Goal: Task Accomplishment & Management: Use online tool/utility

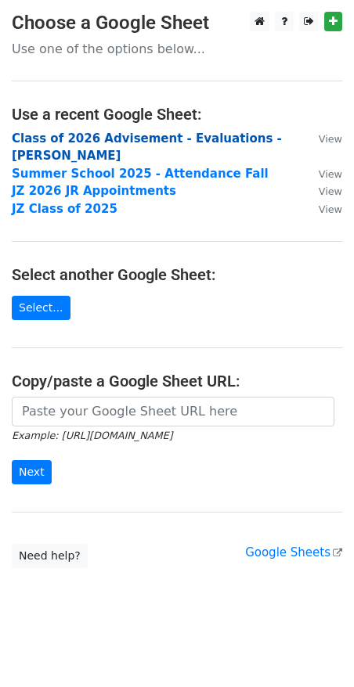
click at [81, 142] on strong "Class of 2026 Advisement - Evaluations - JZ SR" at bounding box center [147, 147] width 270 height 32
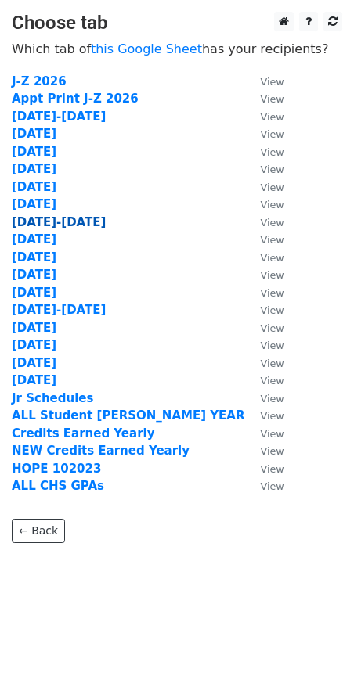
click at [44, 217] on strong "Sept 15-19" at bounding box center [59, 222] width 94 height 14
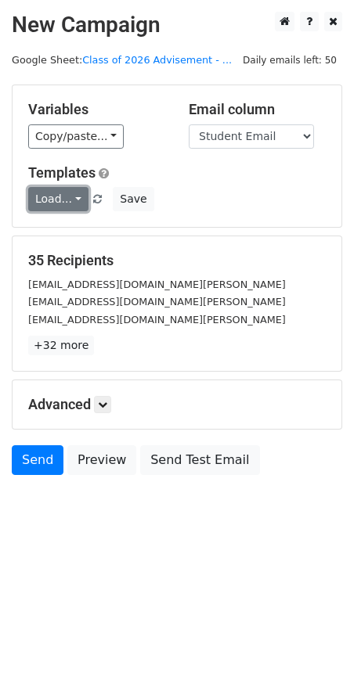
click at [70, 196] on link "Load..." at bounding box center [58, 199] width 60 height 24
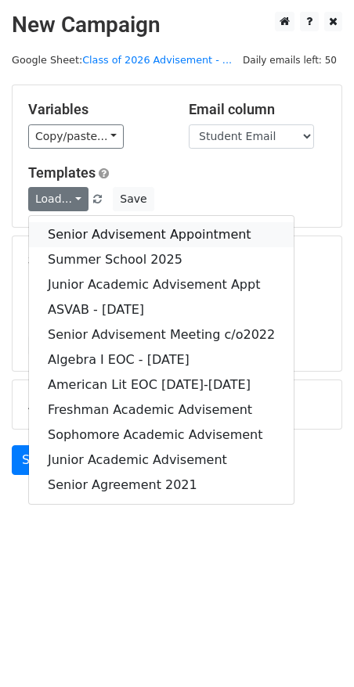
click at [60, 231] on link "Senior Advisement Appointment" at bounding box center [161, 234] width 264 height 25
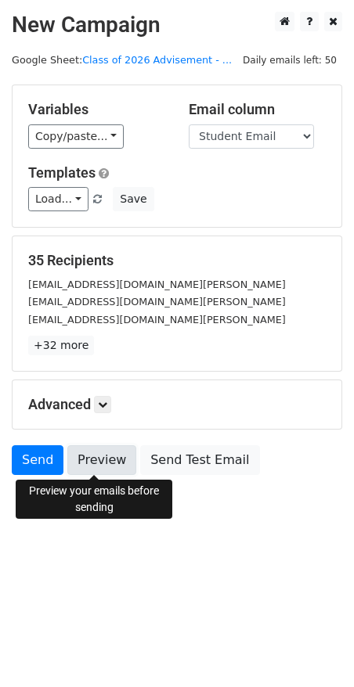
click at [104, 461] on link "Preview" at bounding box center [101, 460] width 69 height 30
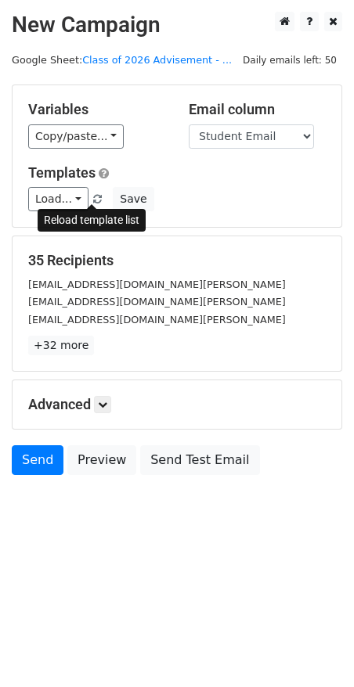
click at [93, 196] on span at bounding box center [97, 200] width 9 height 10
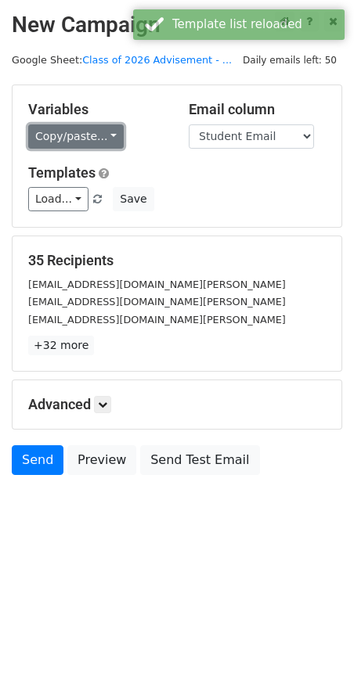
click at [104, 131] on link "Copy/paste..." at bounding box center [75, 136] width 95 height 24
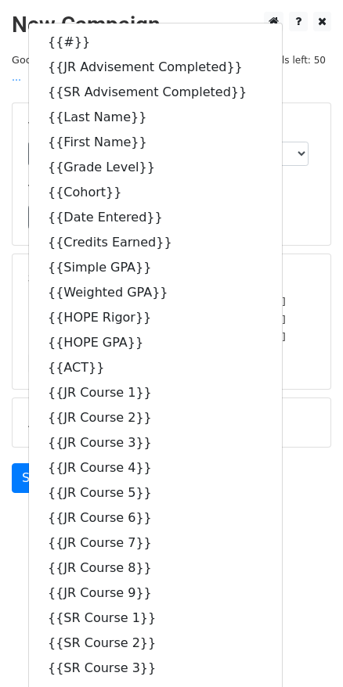
click at [263, 181] on h5 "Templates" at bounding box center [171, 189] width 286 height 17
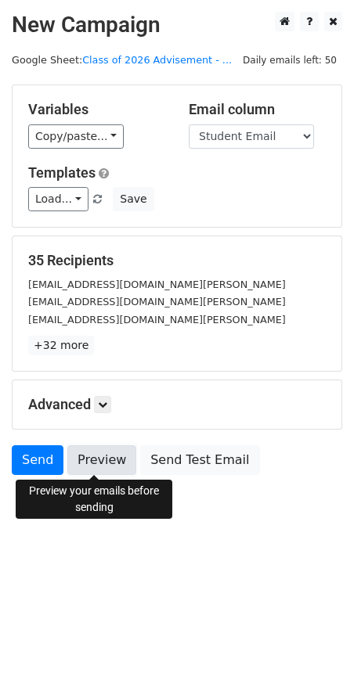
click at [106, 451] on link "Preview" at bounding box center [101, 460] width 69 height 30
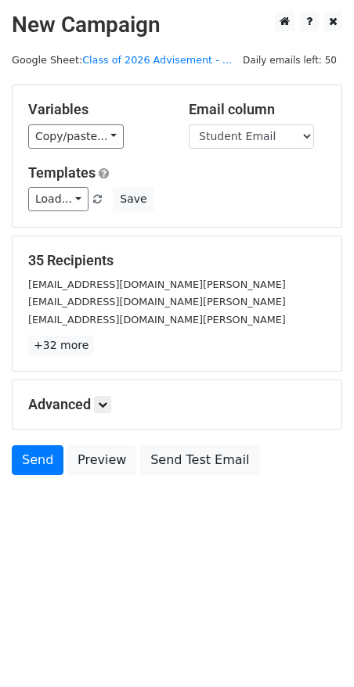
click at [97, 525] on body "New Campaign Daily emails left: 50 Google Sheet: Class of 2026 Advisement - ...…" at bounding box center [177, 279] width 354 height 534
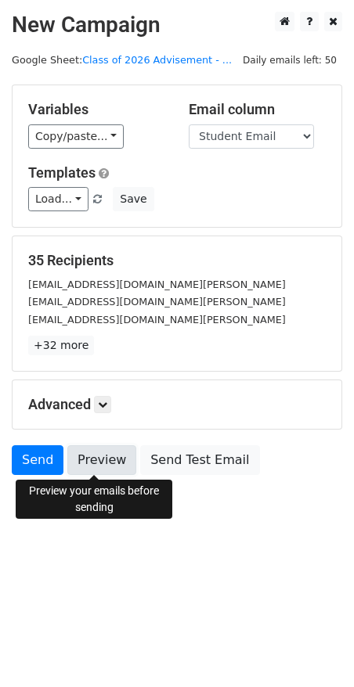
click at [91, 462] on link "Preview" at bounding box center [101, 460] width 69 height 30
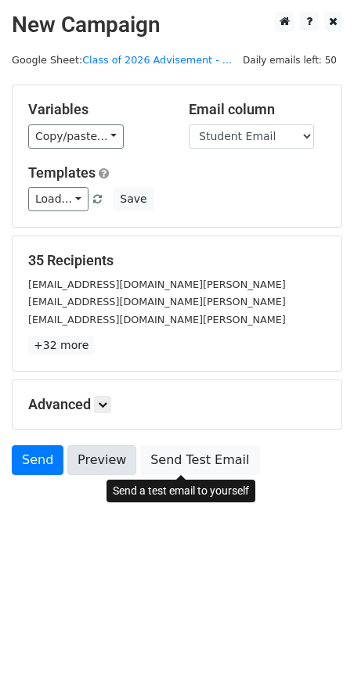
click at [74, 465] on link "Preview" at bounding box center [101, 460] width 69 height 30
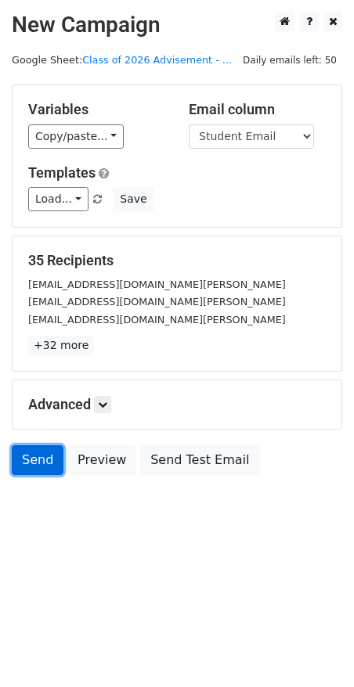
click at [49, 464] on link "Send" at bounding box center [38, 460] width 52 height 30
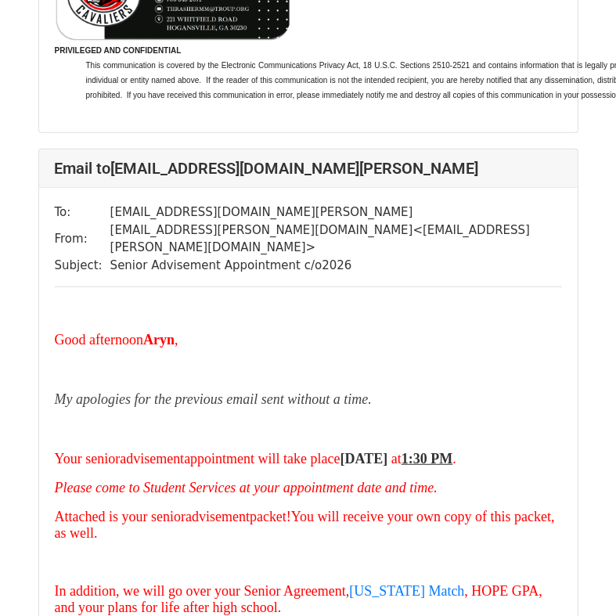
scroll to position [5163, 0]
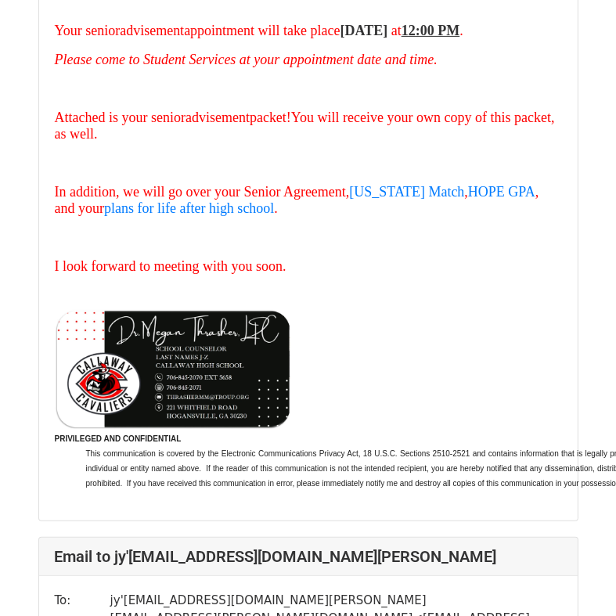
scroll to position [78, 0]
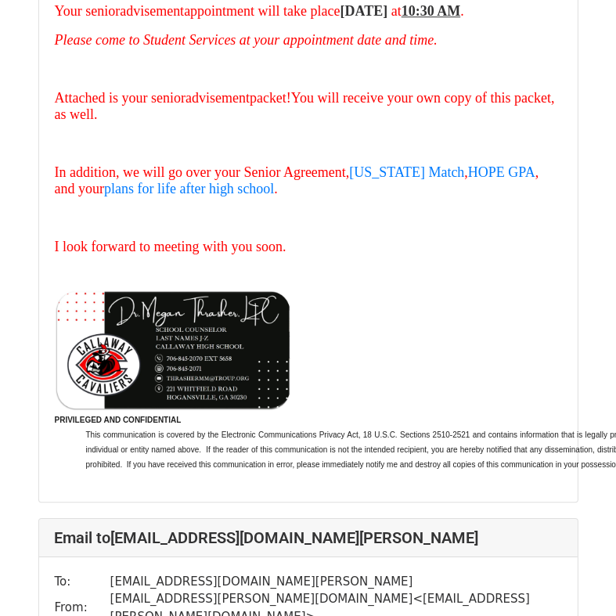
scroll to position [3442, 0]
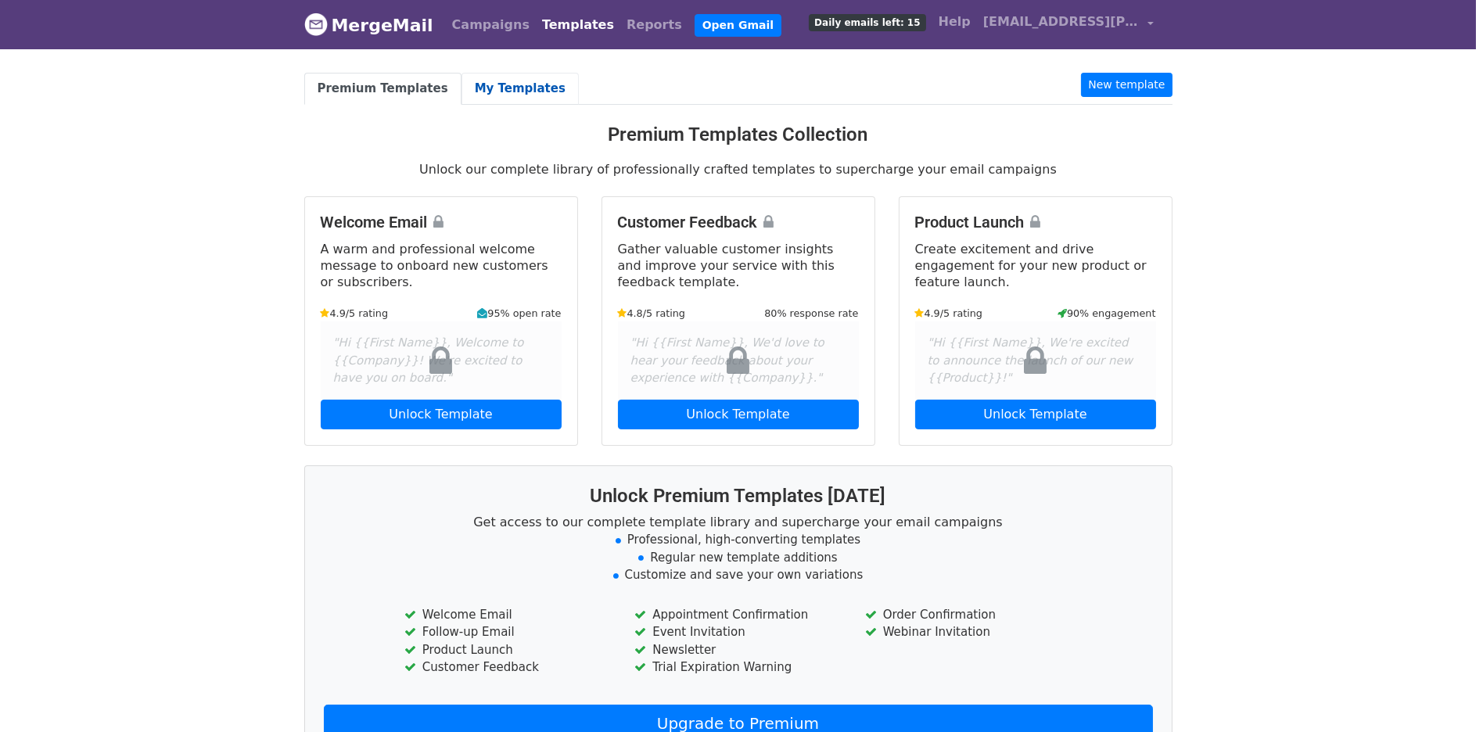
click at [489, 91] on link "My Templates" at bounding box center [520, 89] width 117 height 32
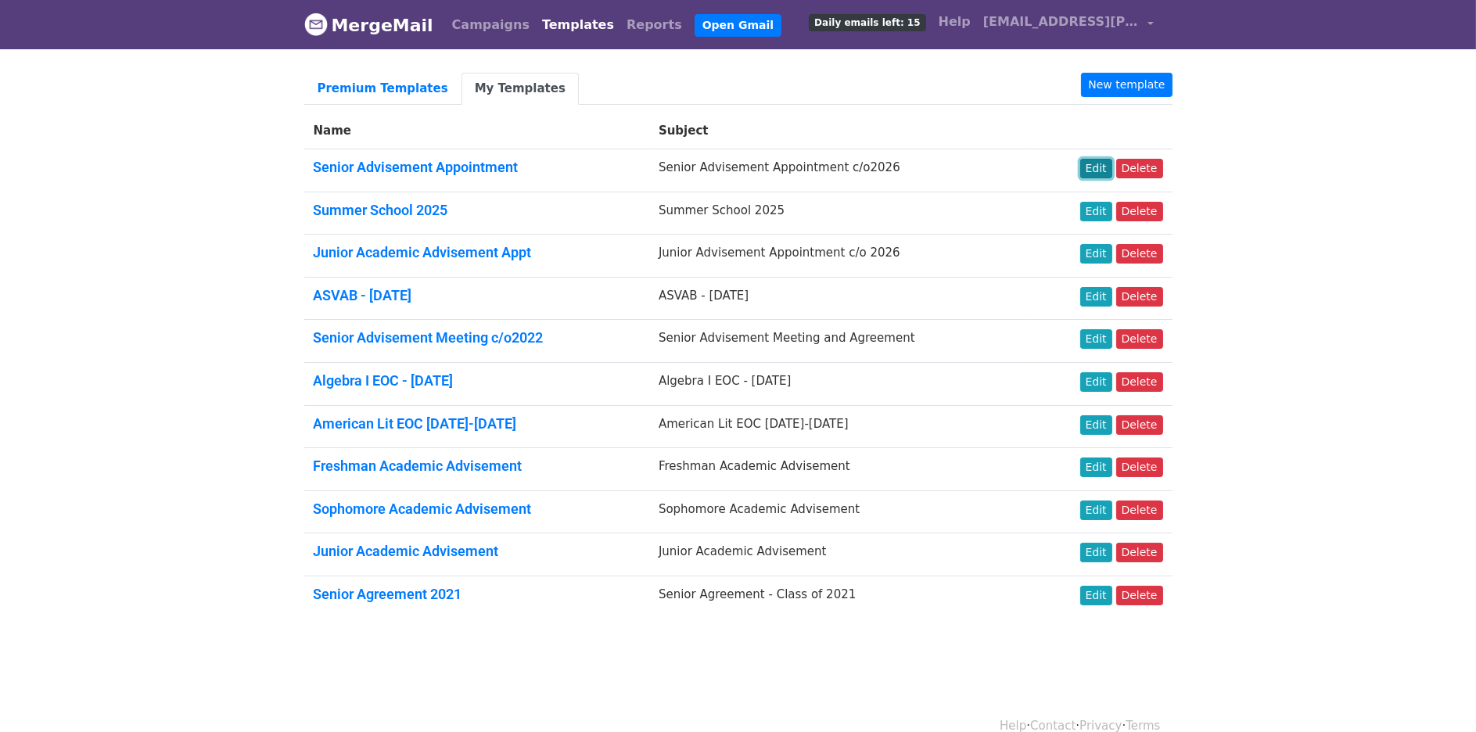
click at [1103, 173] on link "Edit" at bounding box center [1096, 169] width 32 height 20
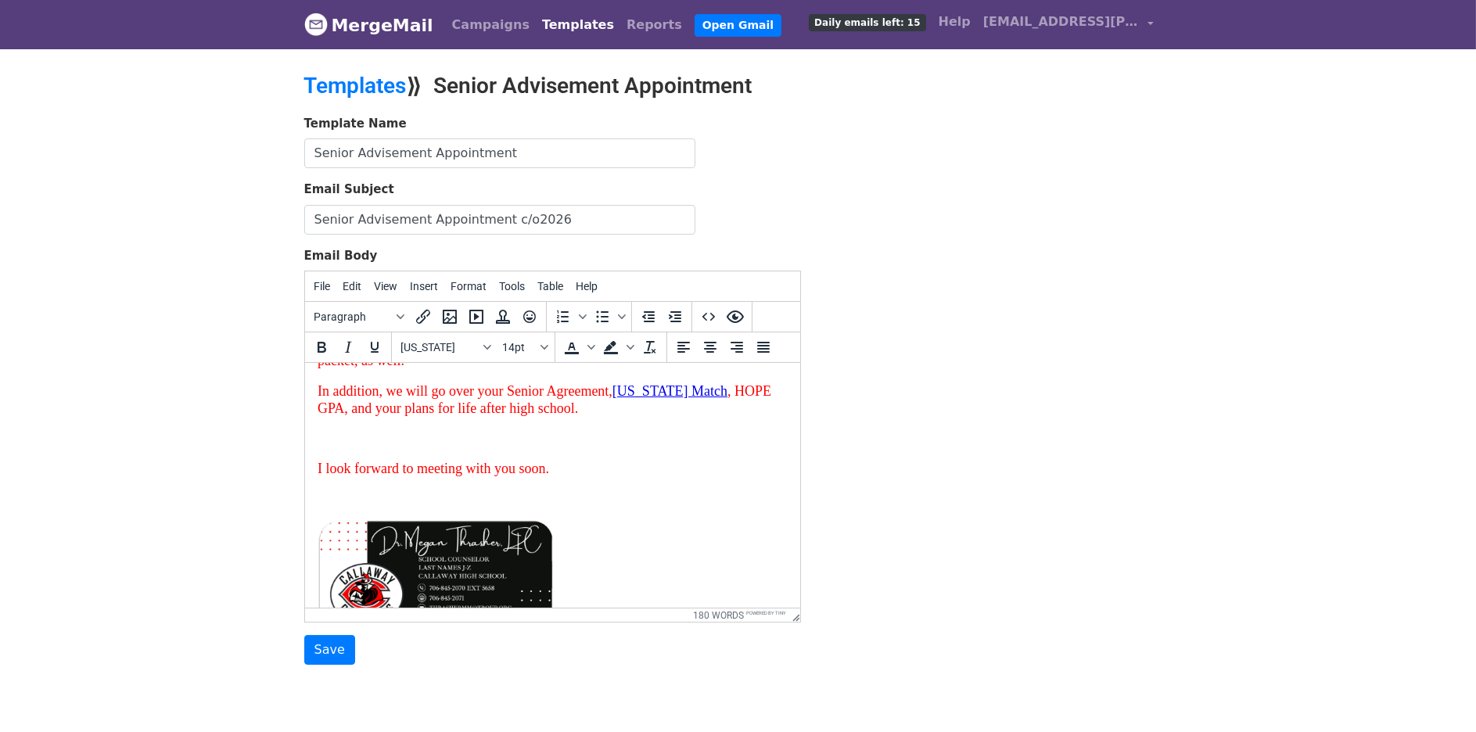
scroll to position [235, 0]
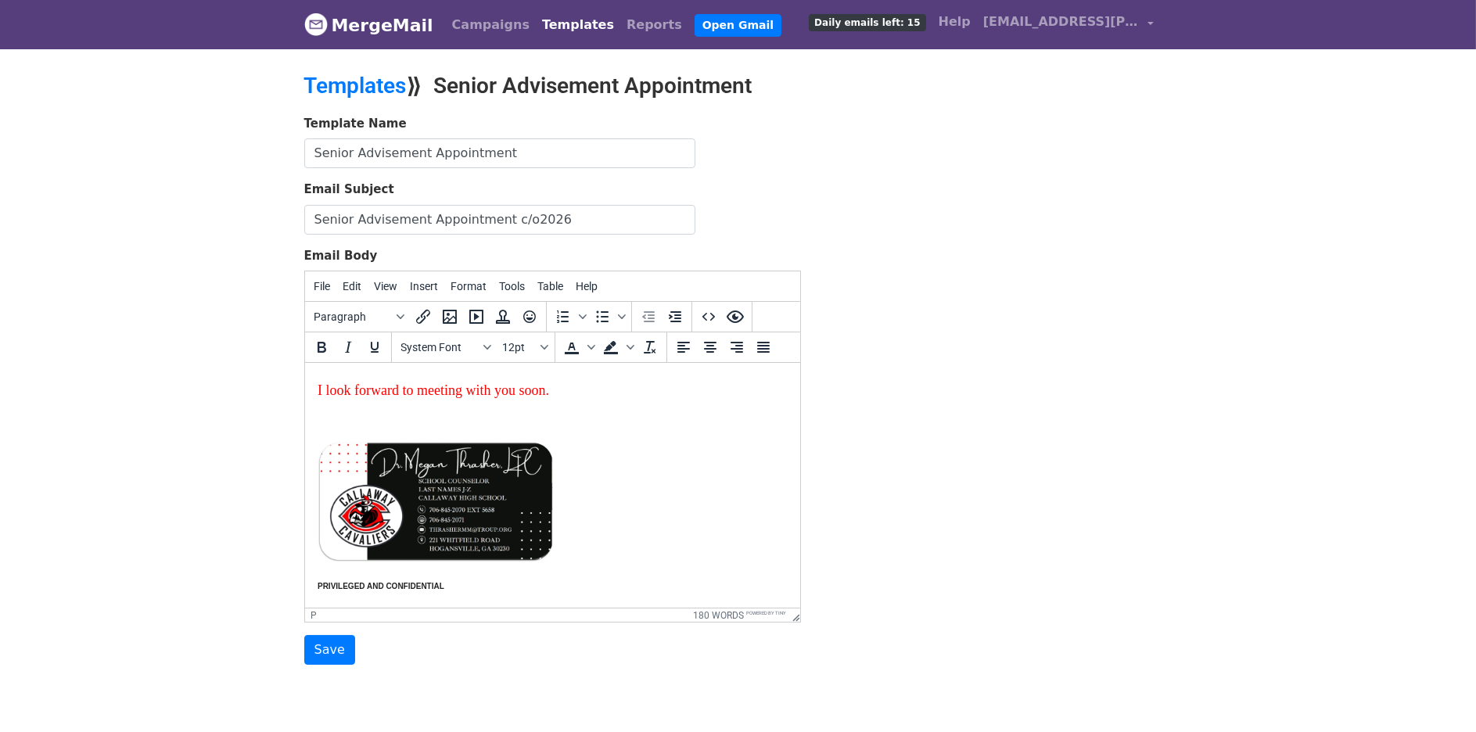
drag, startPoint x: 385, startPoint y: 416, endPoint x: 374, endPoint y: 416, distance: 11.0
click at [374, 416] on p at bounding box center [552, 420] width 470 height 17
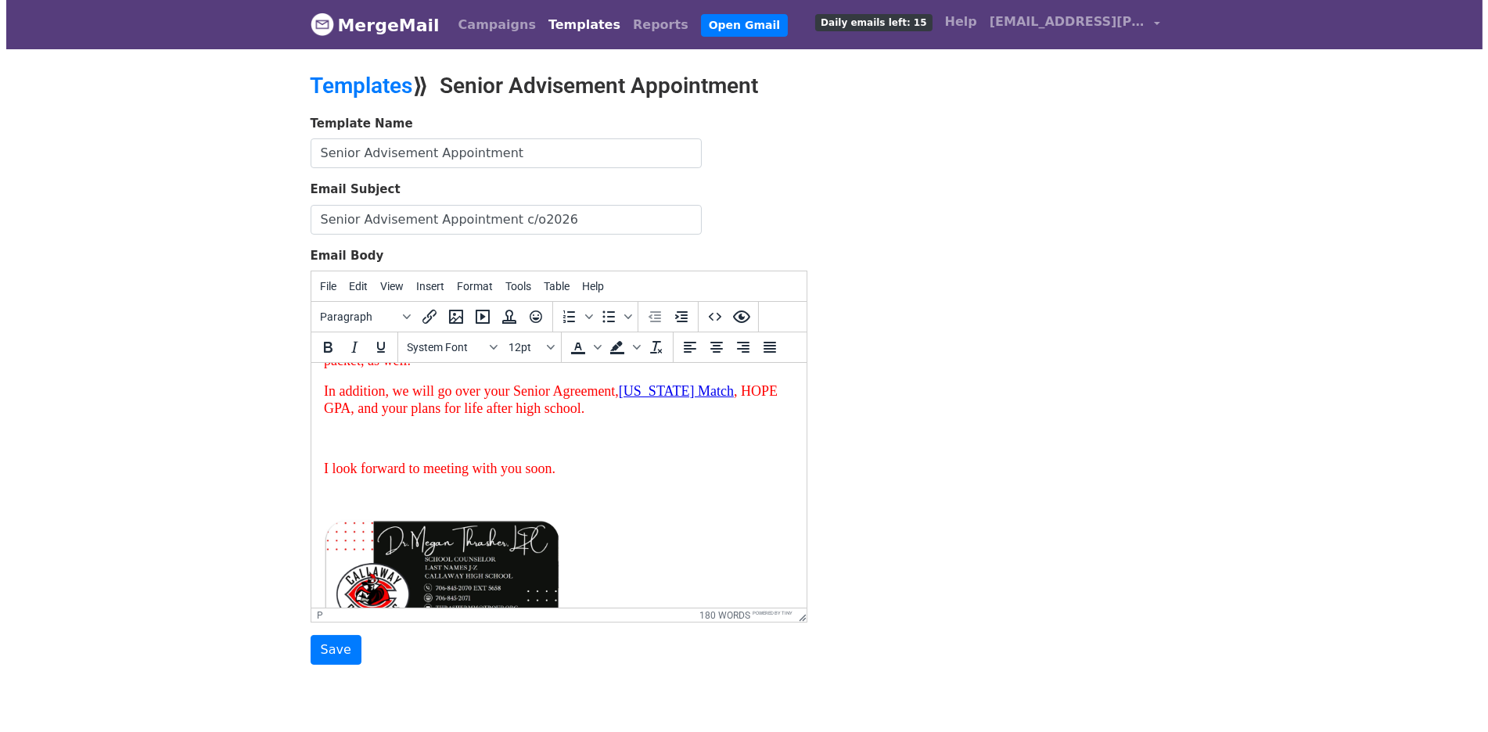
scroll to position [0, 0]
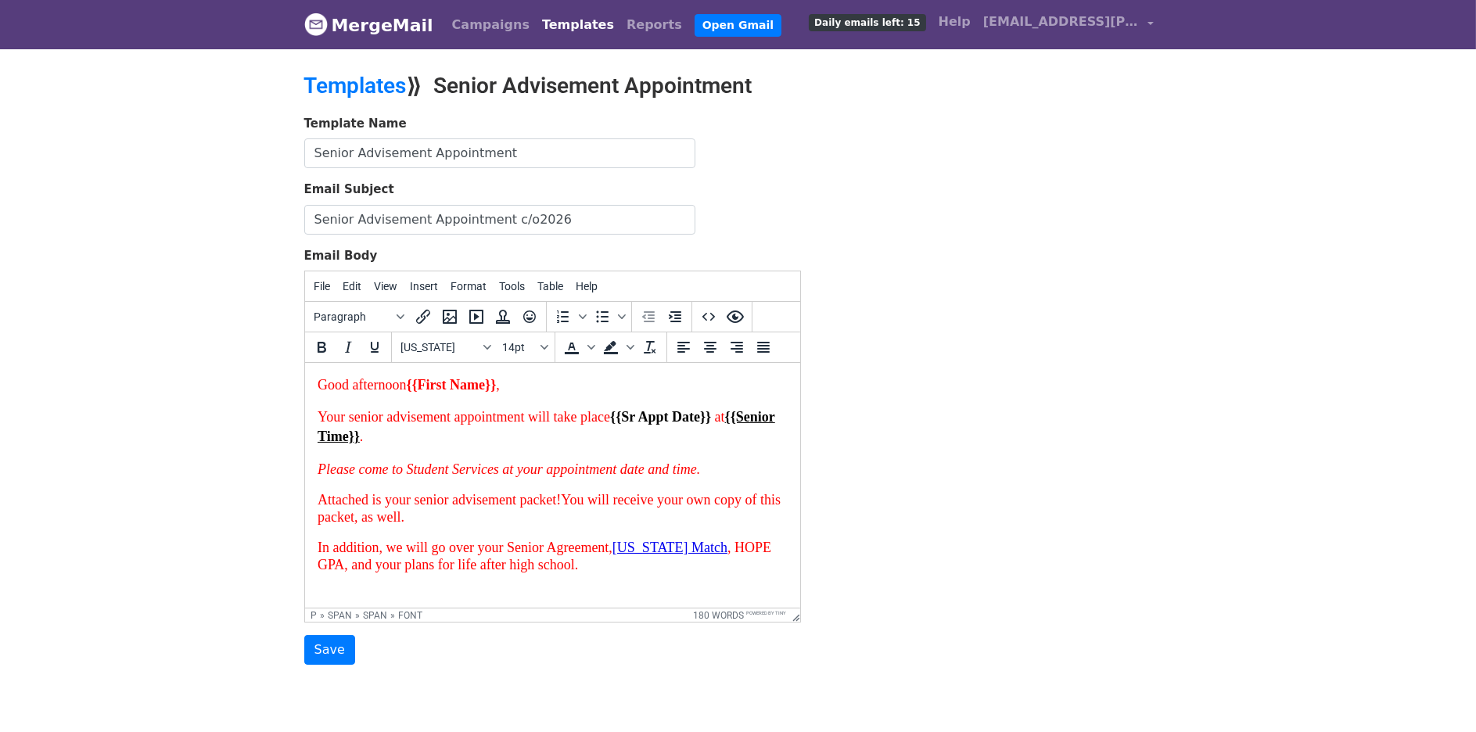
click at [390, 567] on font "In addition, we will go over your Senior Agreement, Georgia Match , HOPE GPA, a…" at bounding box center [544, 556] width 454 height 33
drag, startPoint x: 386, startPoint y: 566, endPoint x: 317, endPoint y: 570, distance: 69.0
click at [317, 570] on font "In addition, we will go over your Senior Agreement, Georgia Match , HOPE GPA, a…" at bounding box center [544, 556] width 454 height 33
click at [419, 323] on icon "Insert/edit link" at bounding box center [423, 316] width 19 height 19
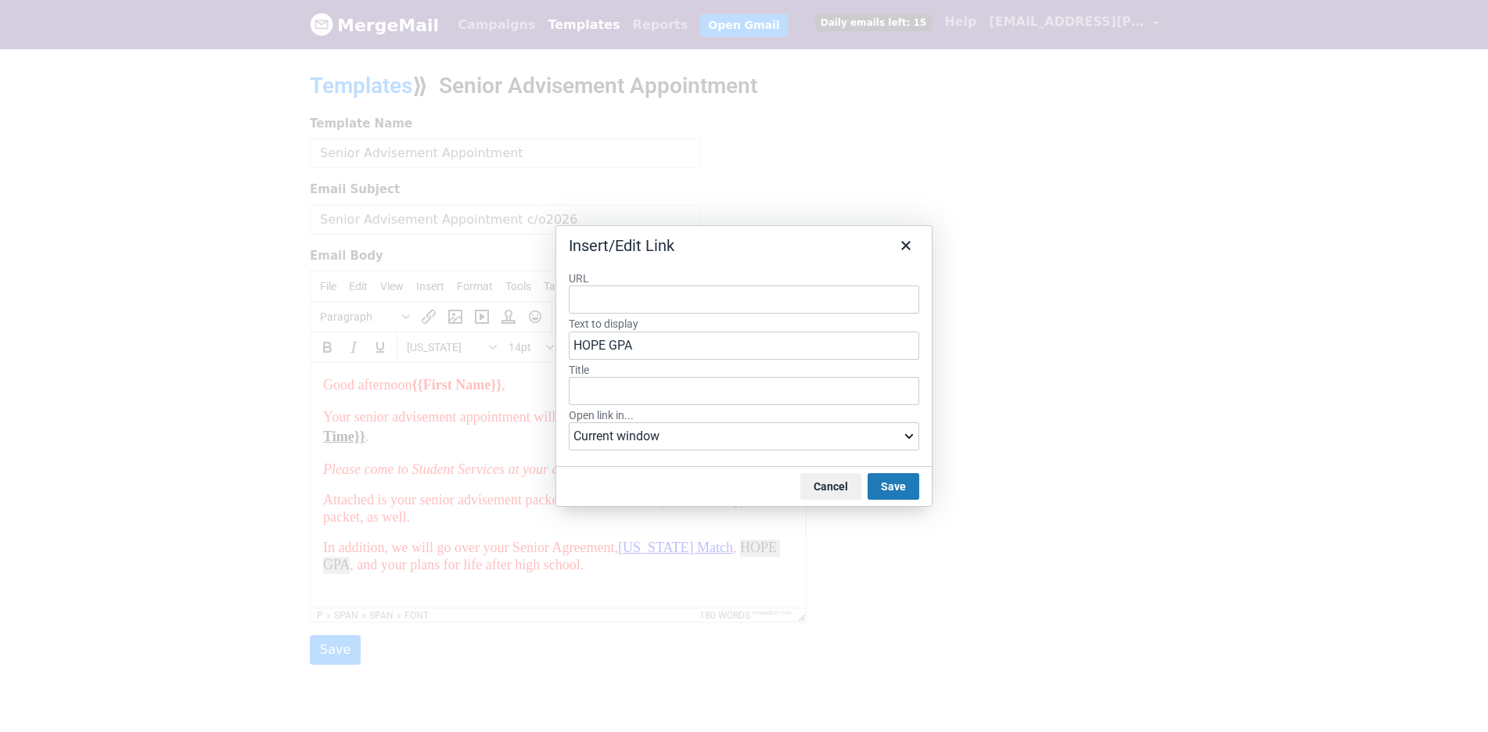
click at [656, 293] on input "URL" at bounding box center [744, 300] width 350 height 28
type input "https://www.gafutures.org/hope-state-aid-programs/hope-zell-miller-scholarships…"
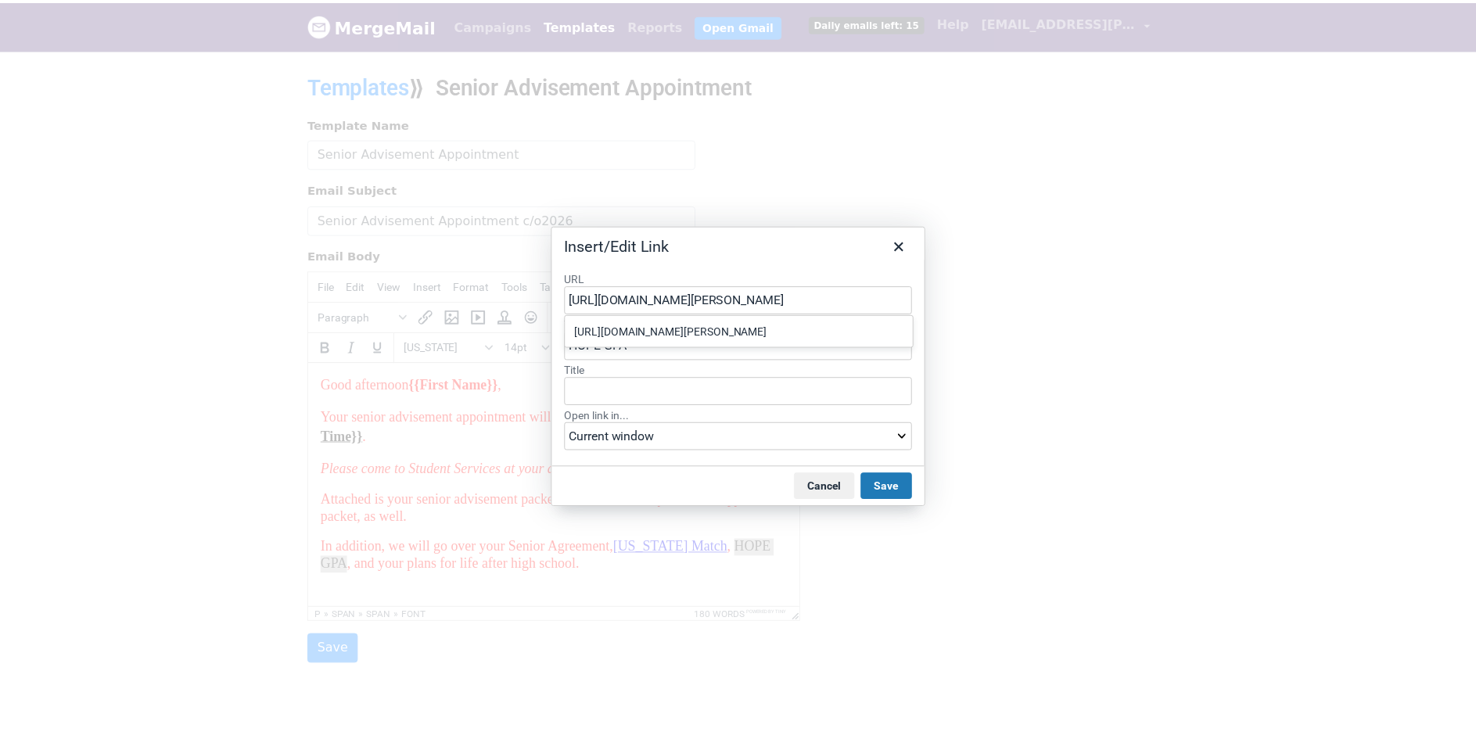
scroll to position [0, 521]
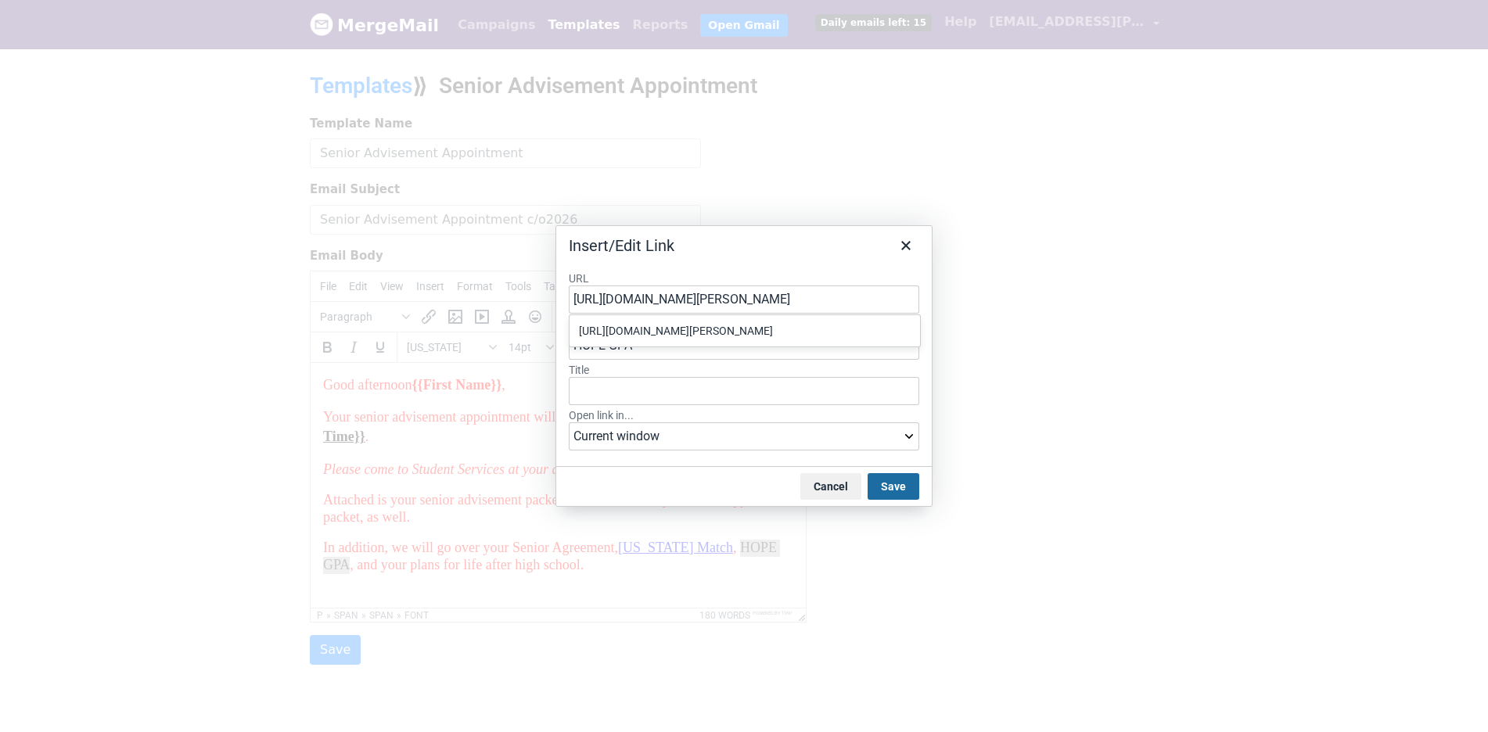
click at [901, 484] on button "Save" at bounding box center [894, 486] width 52 height 27
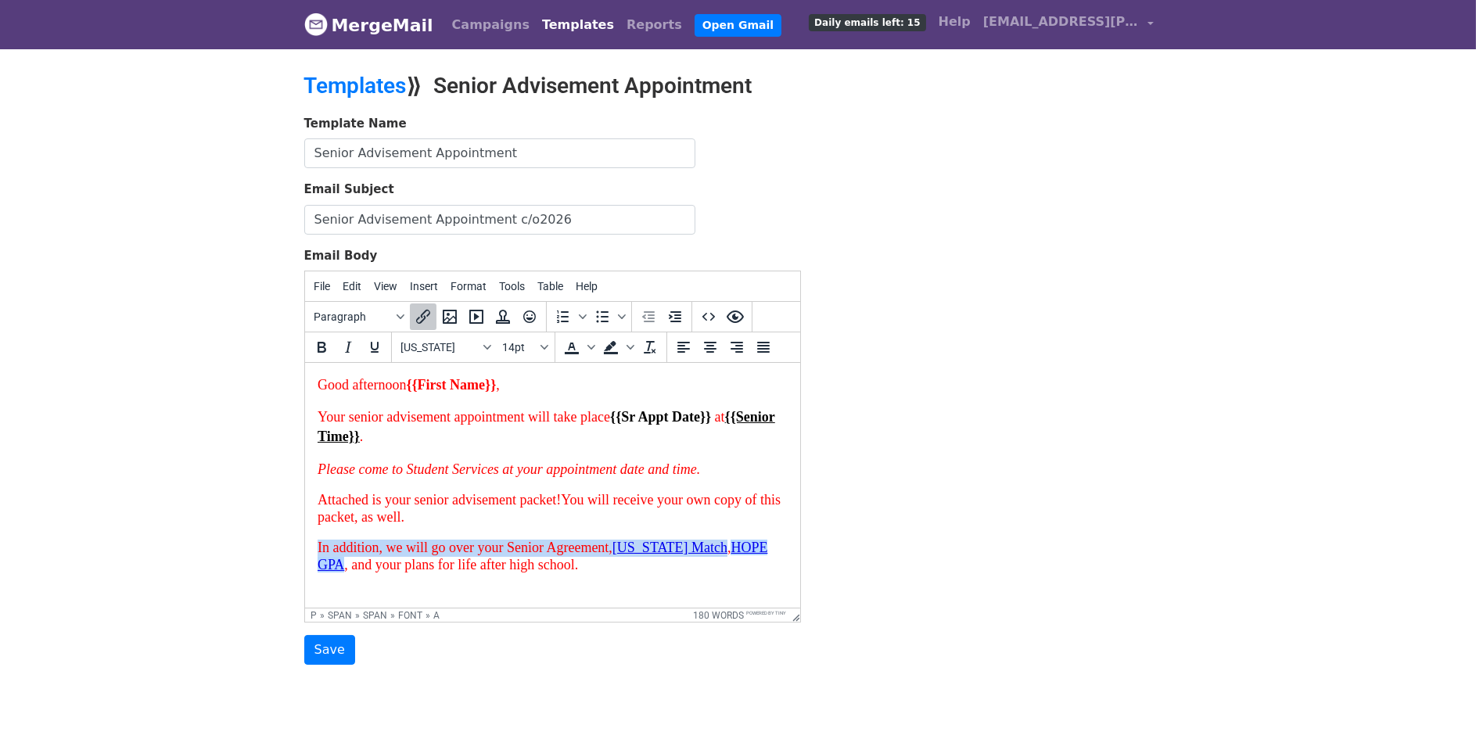
click at [627, 566] on font "In addition, we will go over your Senior Agreement, Georgia Match , HOPE GPA , …" at bounding box center [542, 556] width 450 height 33
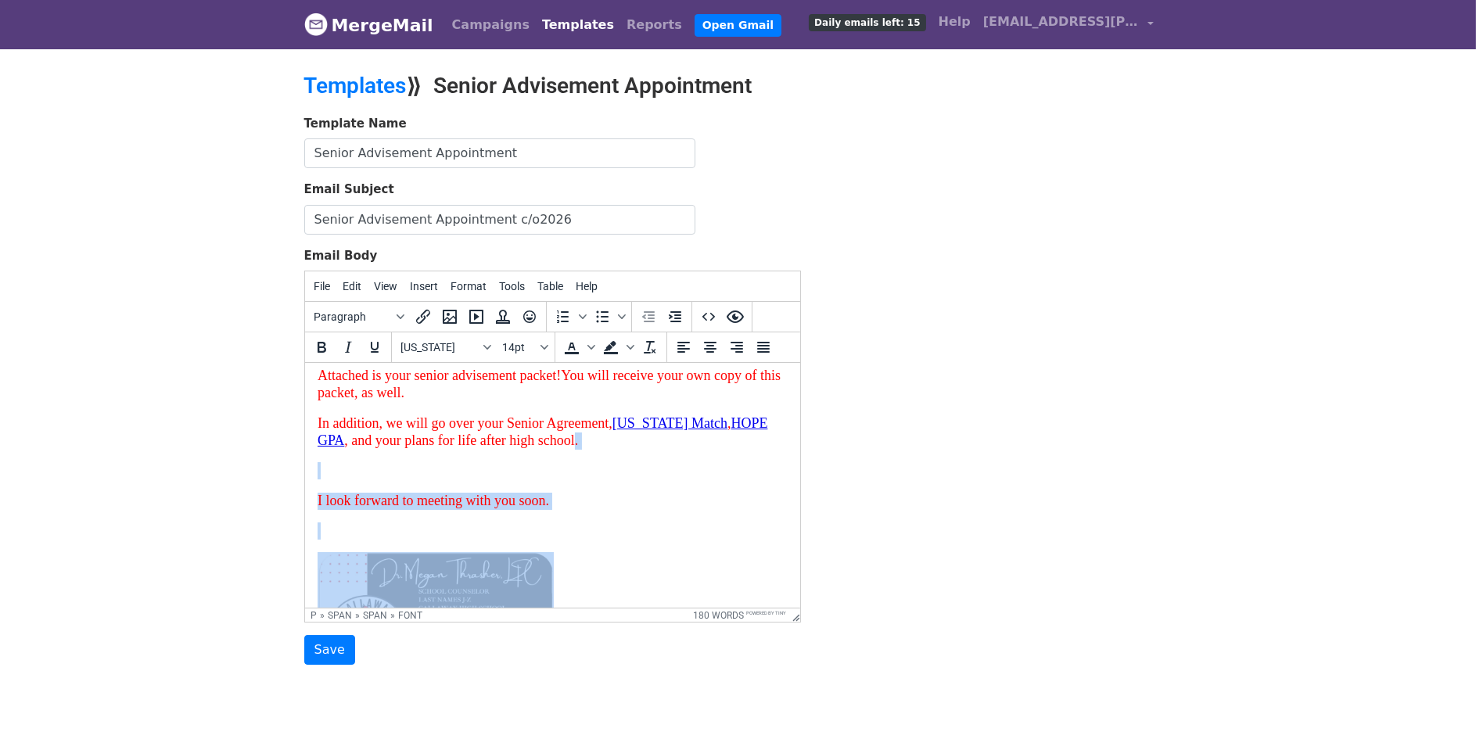
scroll to position [151, 0]
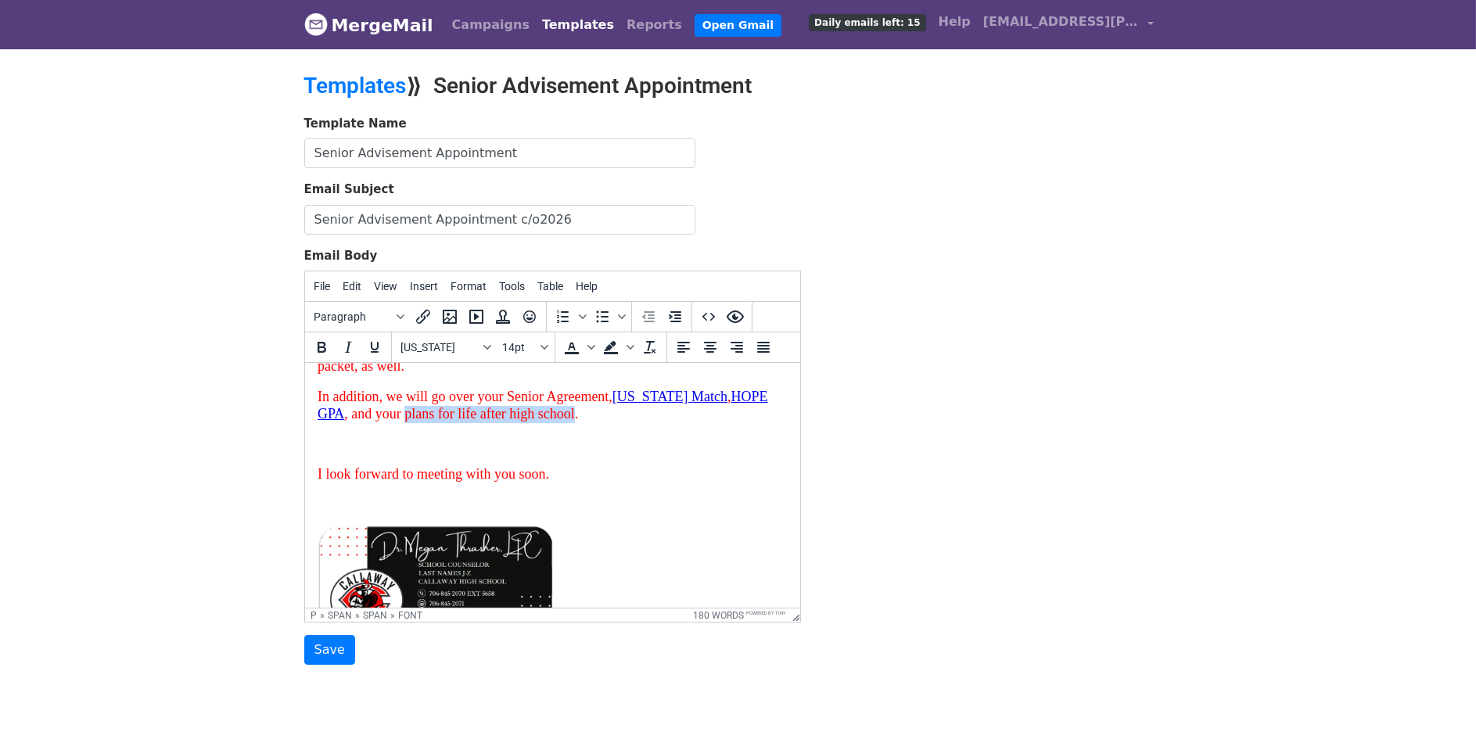
drag, startPoint x: 639, startPoint y: 562, endPoint x: 456, endPoint y: 424, distance: 229.5
click at [456, 424] on p "In addition, we will go over your Senior Agreement, Georgia Match , HOPE GPA , …" at bounding box center [552, 406] width 470 height 35
click at [429, 319] on icon "Insert/edit link" at bounding box center [423, 316] width 19 height 19
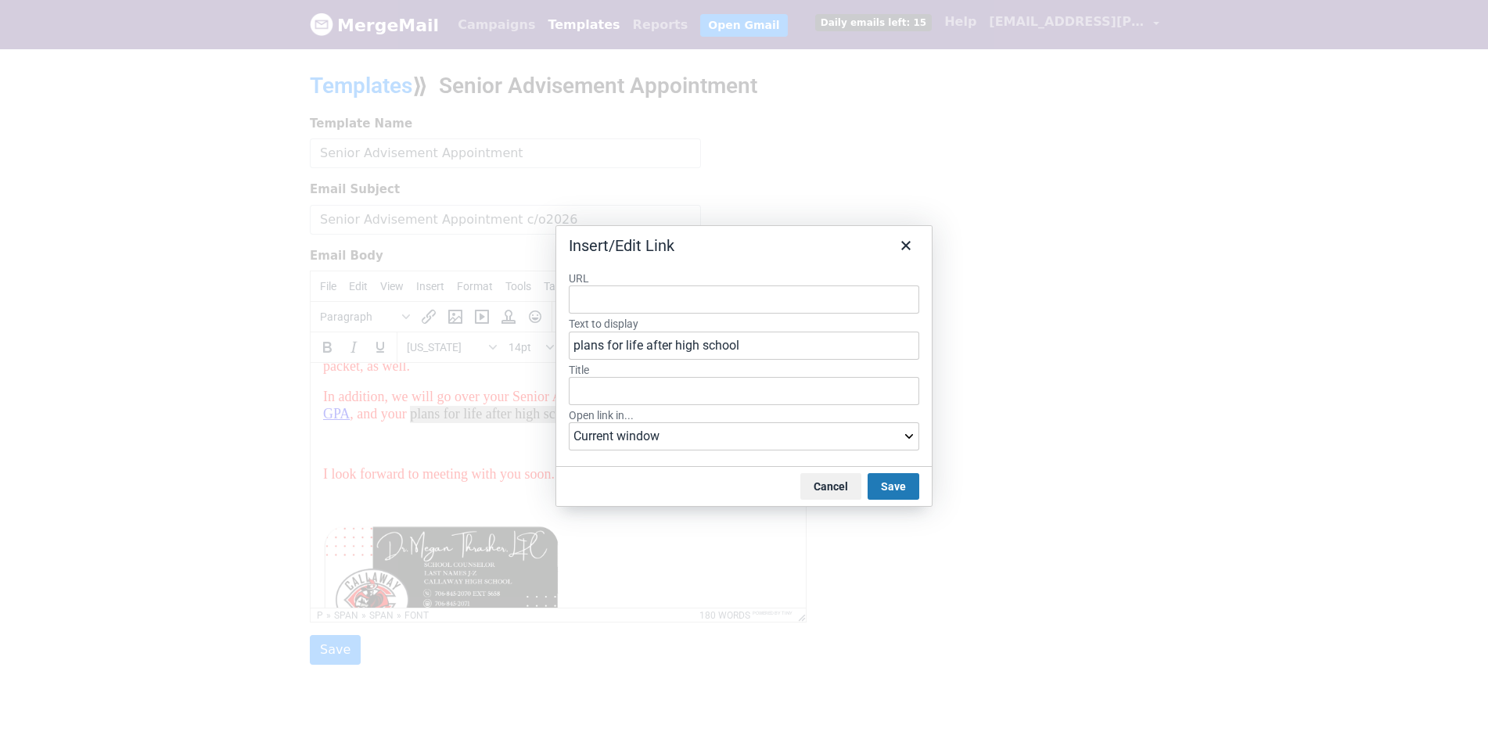
type input "https://www.gafutures.org/career-exploration/"
click at [875, 481] on button "Save" at bounding box center [894, 486] width 52 height 27
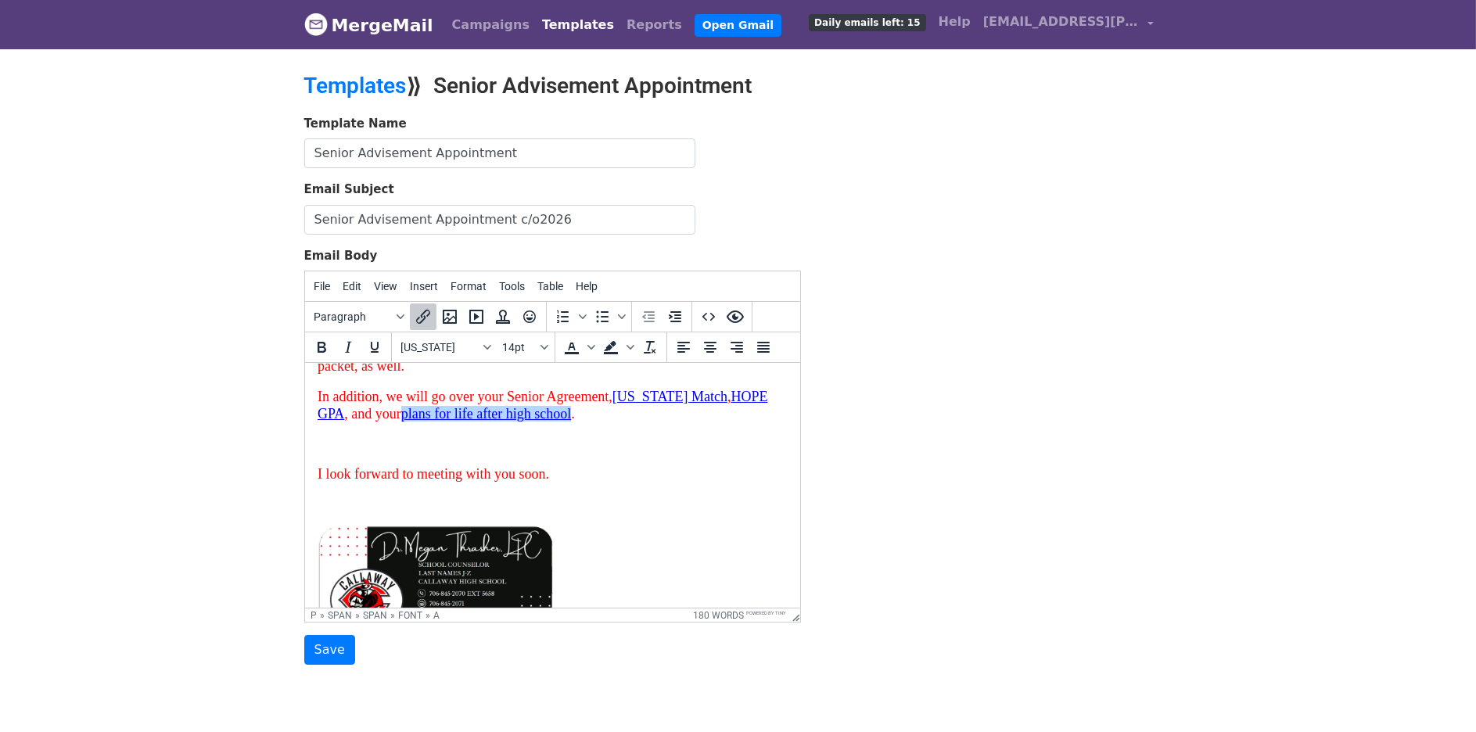
click at [996, 464] on div "Template Name Senior Advisement Appointment Email Subject Senior Advisement App…" at bounding box center [739, 390] width 892 height 551
click at [645, 515] on body "Good afternoon {{First Name}} , Your senior advisement appointment will take pl…" at bounding box center [552, 486] width 470 height 522
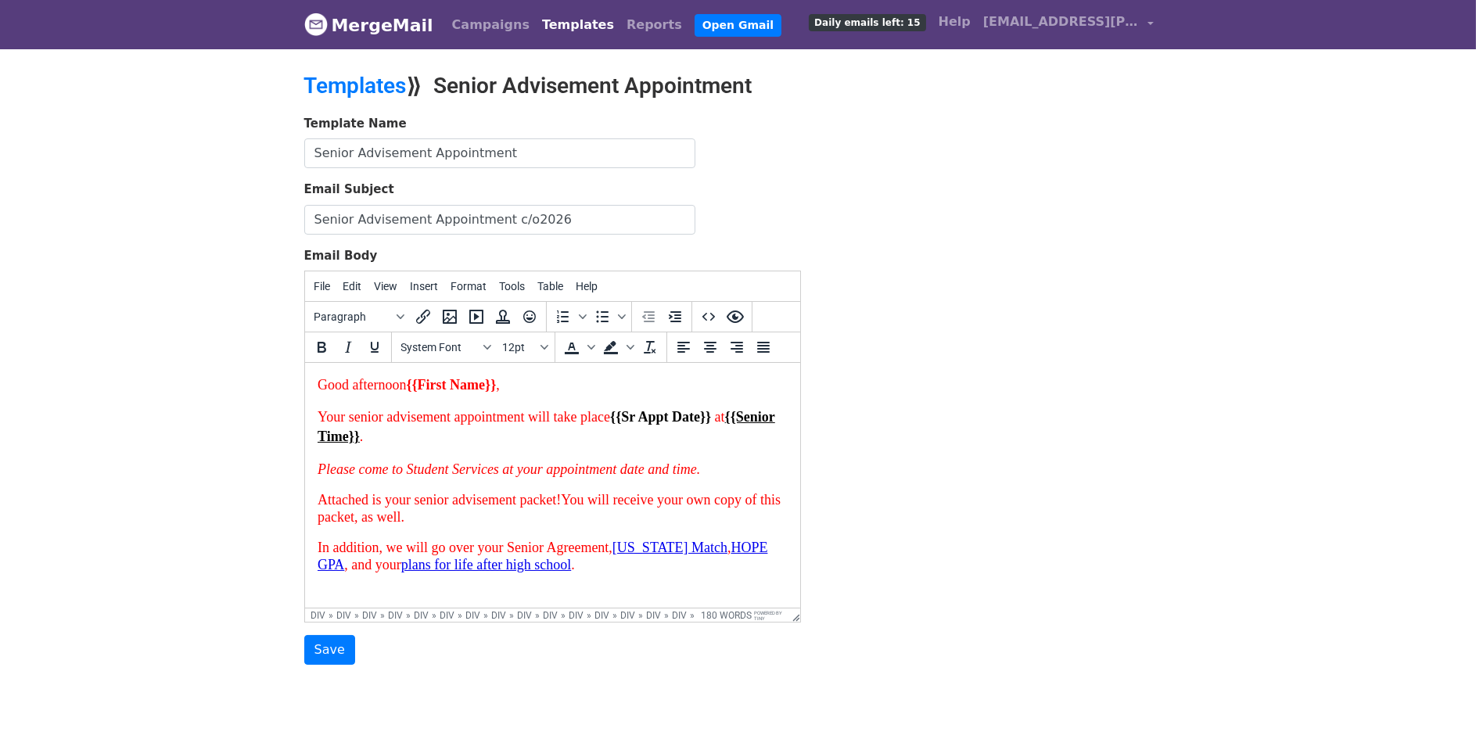
scroll to position [156, 0]
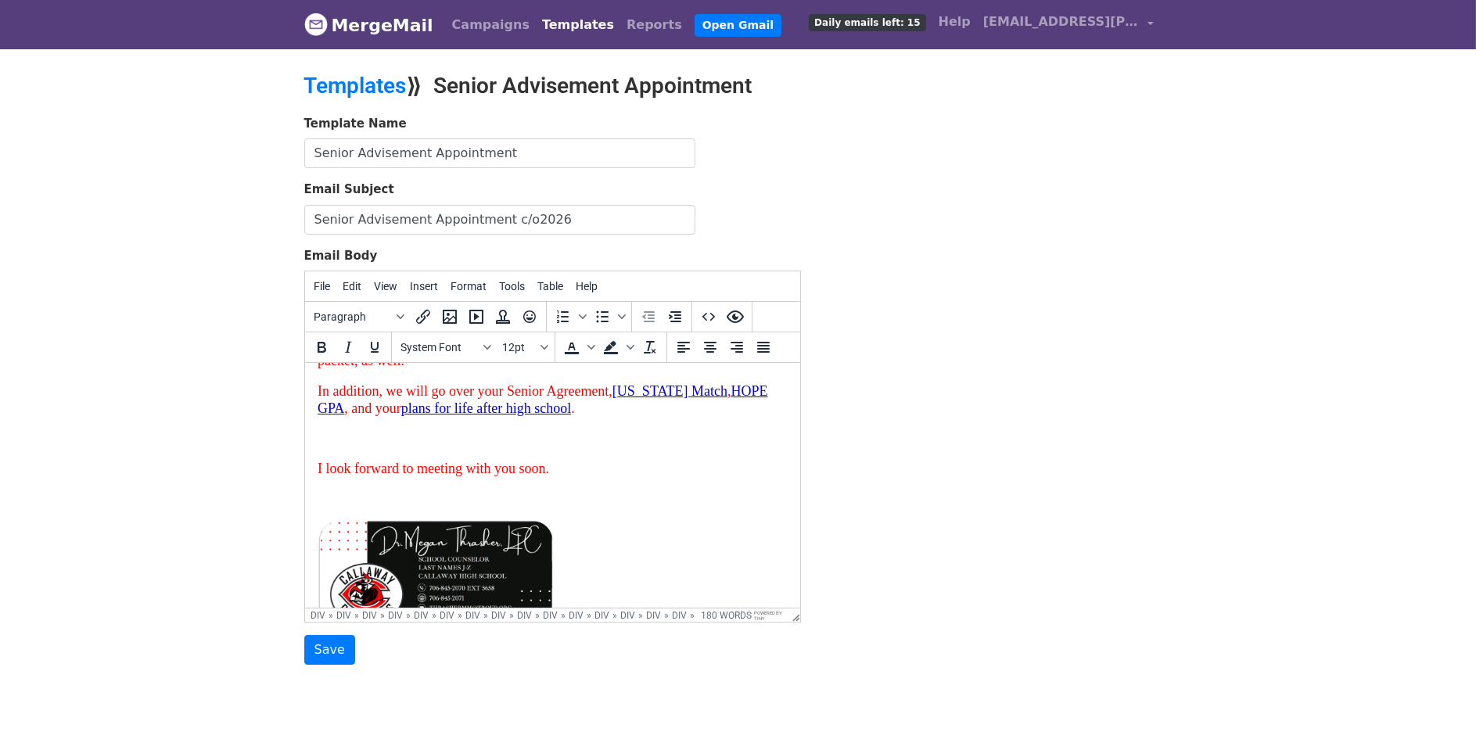
click at [544, 450] on body "Good afternoon {{First Name}} , Your senior advisement appointment will take pl…" at bounding box center [552, 480] width 470 height 522
click at [536, 460] on body "Good afternoon {{First Name}} , Your senior advisement appointment will take pl…" at bounding box center [552, 480] width 470 height 522
click at [544, 440] on p at bounding box center [552, 438] width 470 height 17
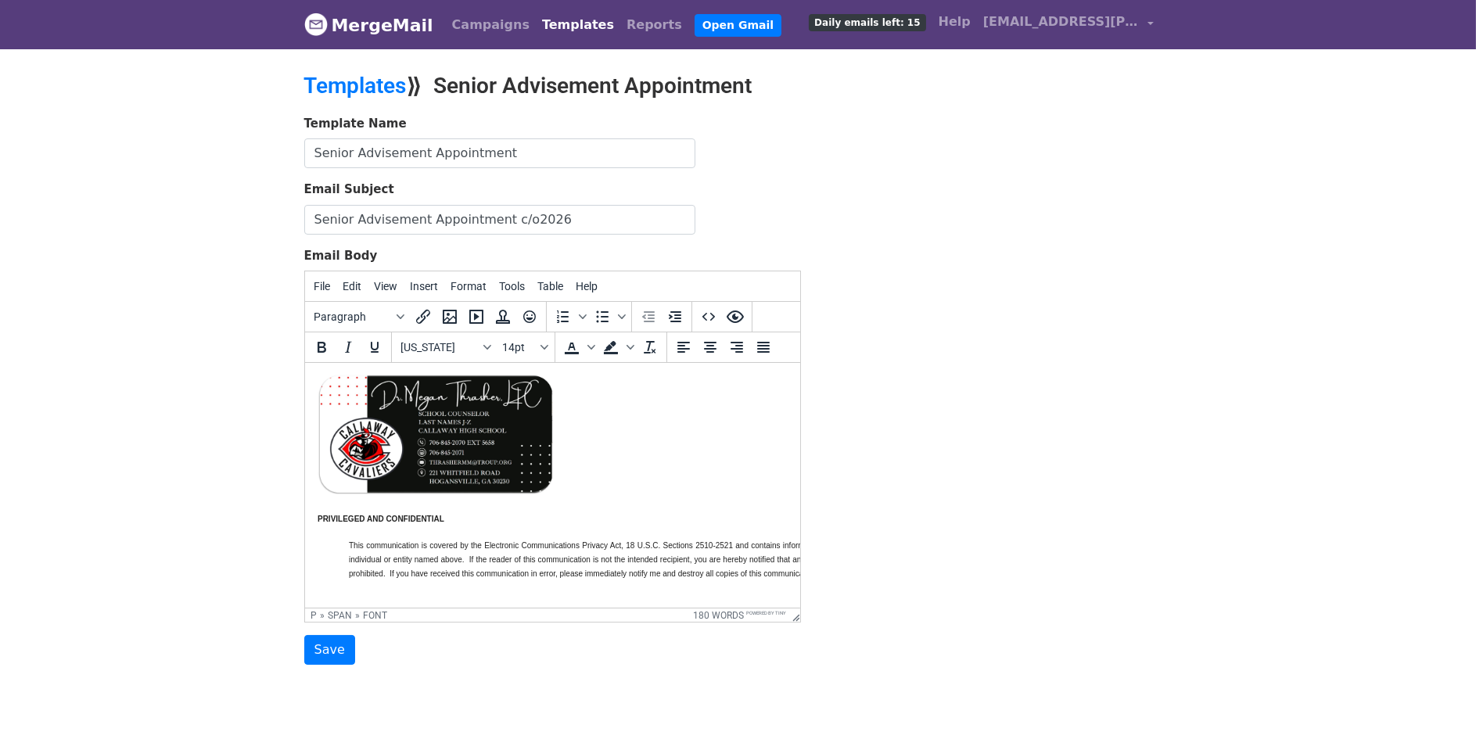
scroll to position [0, 0]
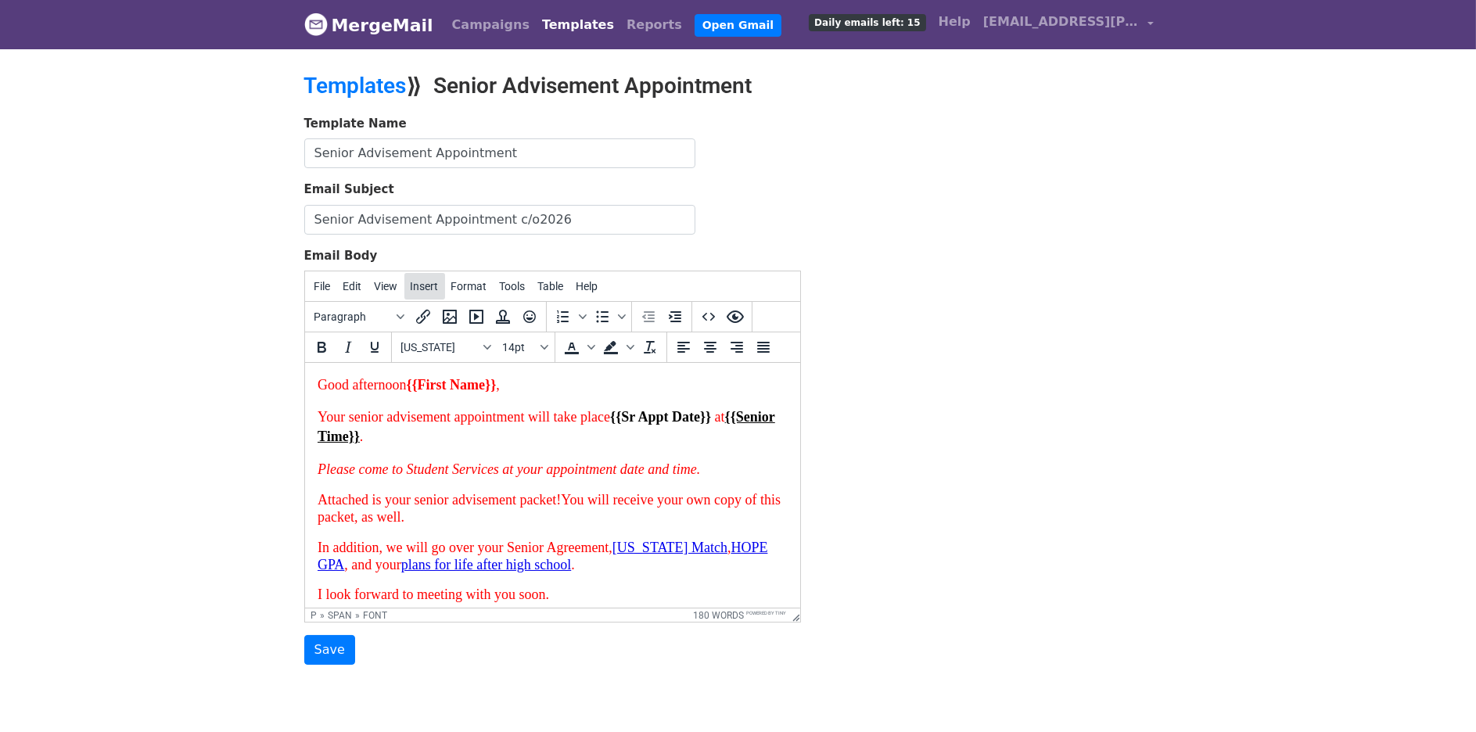
click at [433, 293] on span "Insert" at bounding box center [425, 286] width 28 height 13
click at [335, 648] on input "Save" at bounding box center [329, 650] width 51 height 30
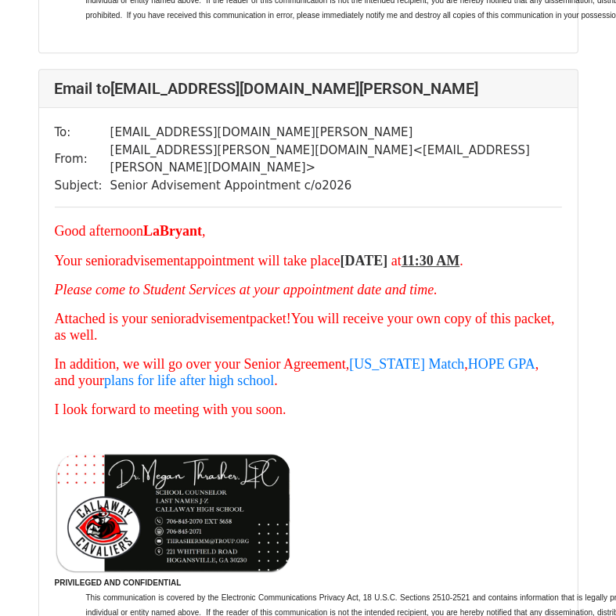
scroll to position [9231, 0]
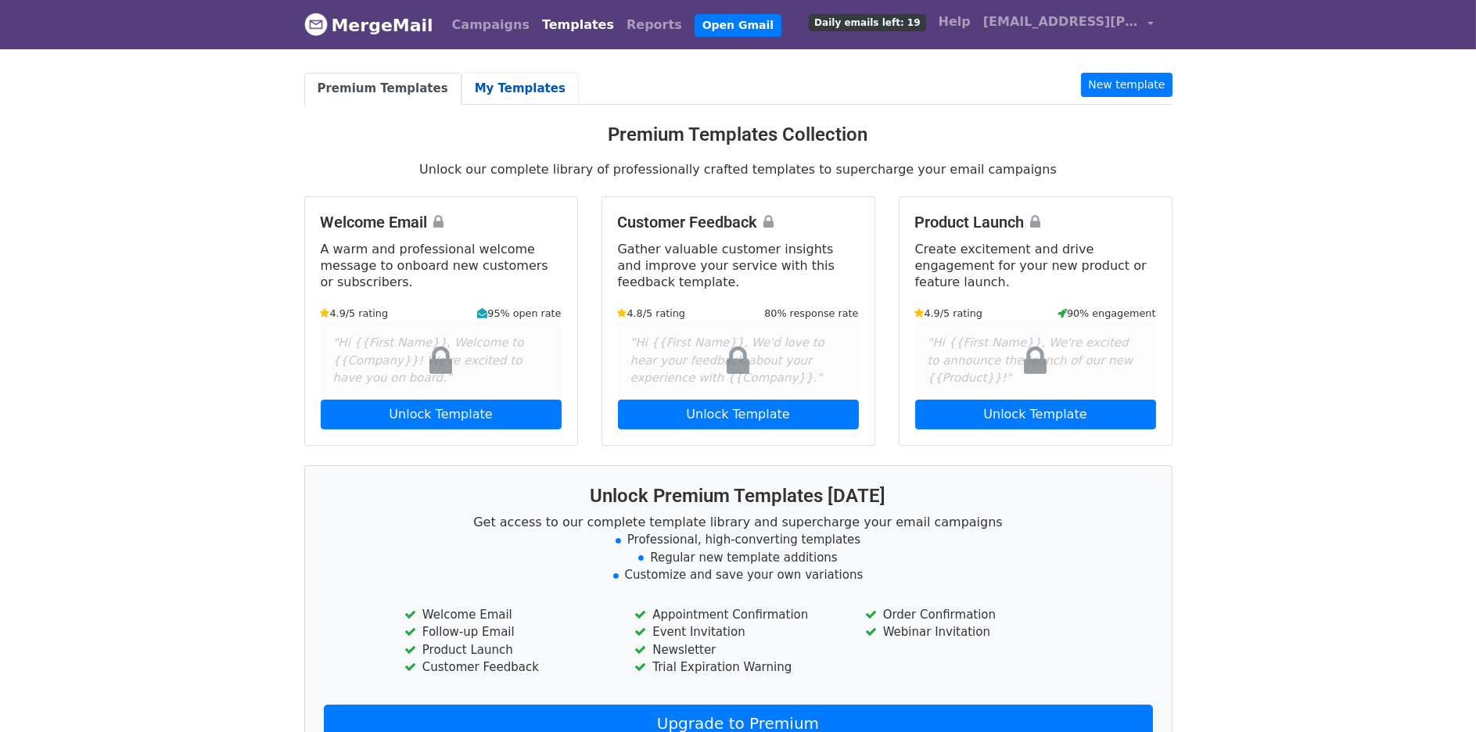
click at [503, 93] on link "My Templates" at bounding box center [520, 89] width 117 height 32
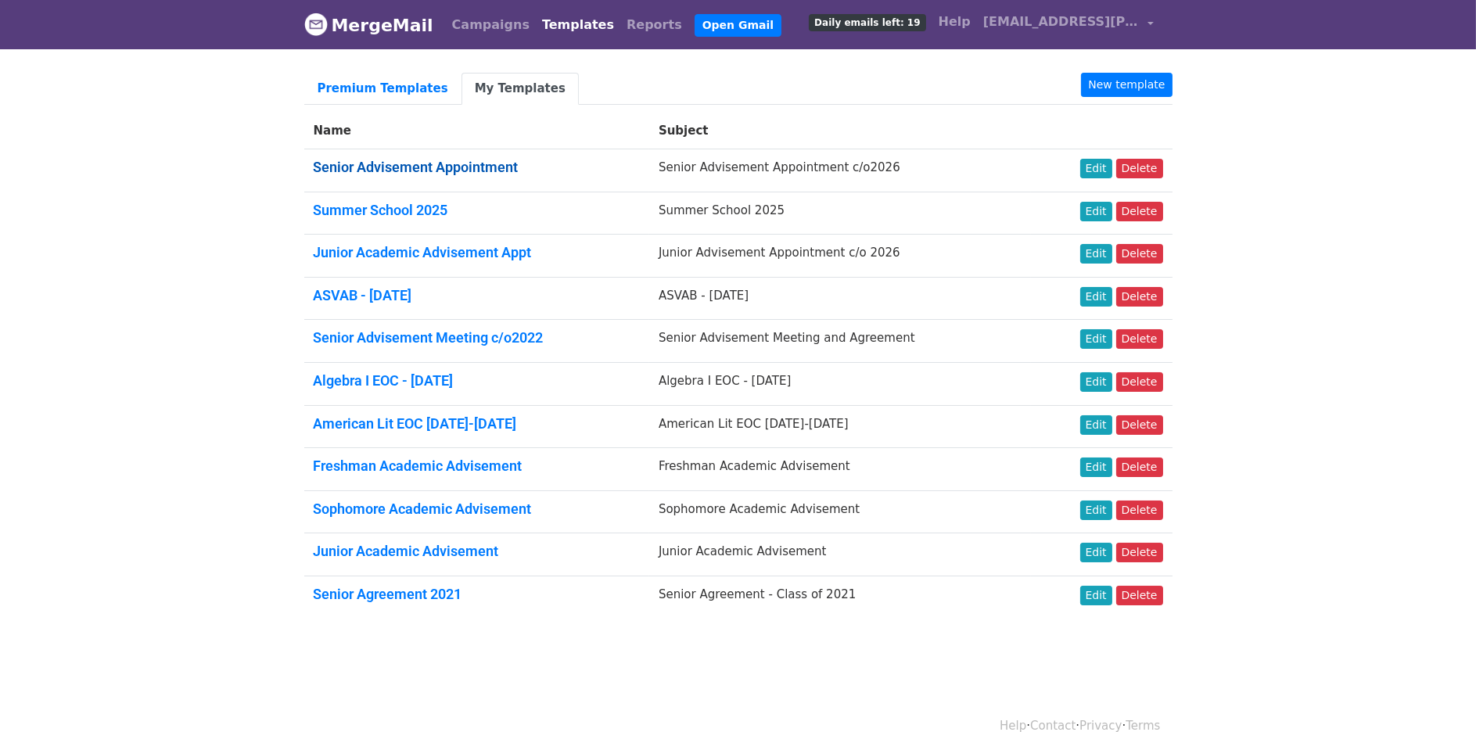
click at [365, 159] on link "Senior Advisement Appointment" at bounding box center [416, 167] width 205 height 16
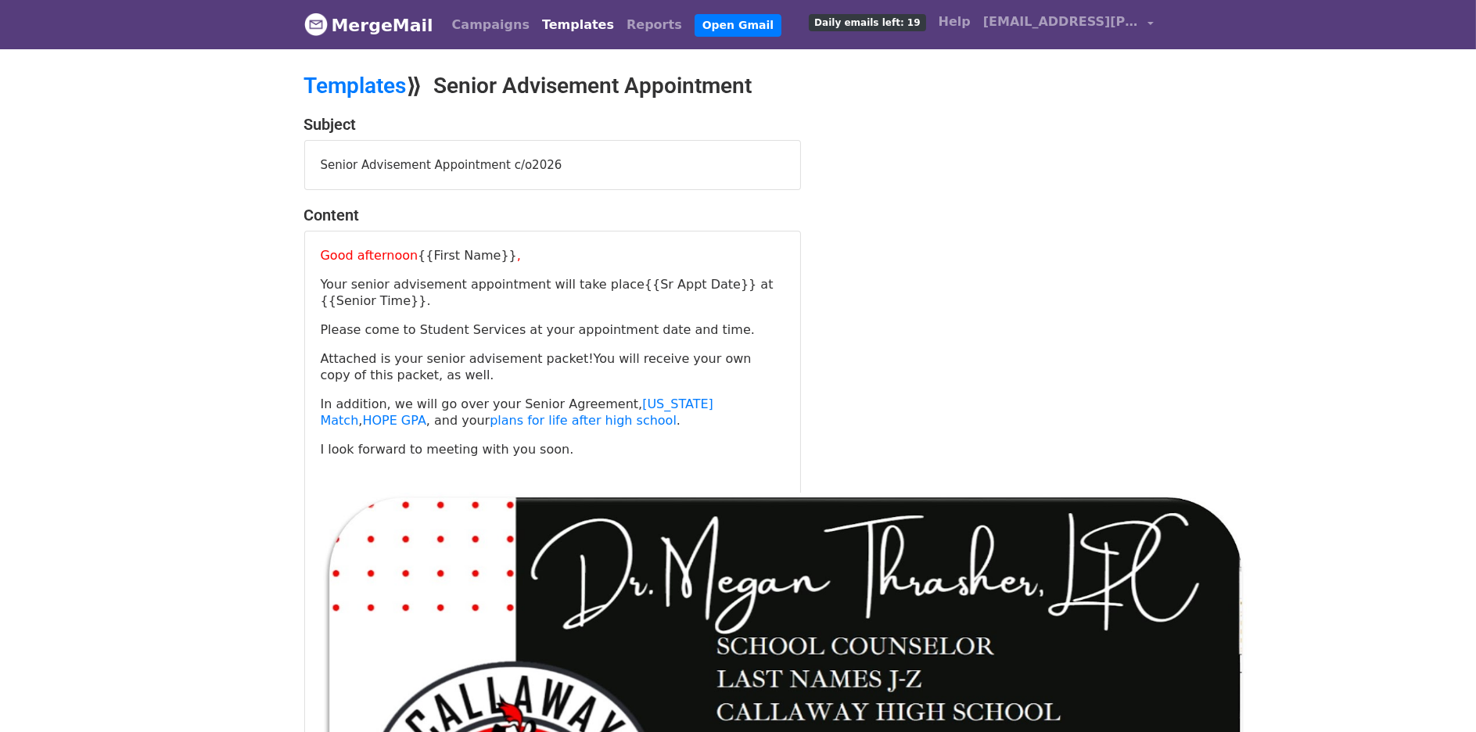
scroll to position [78, 0]
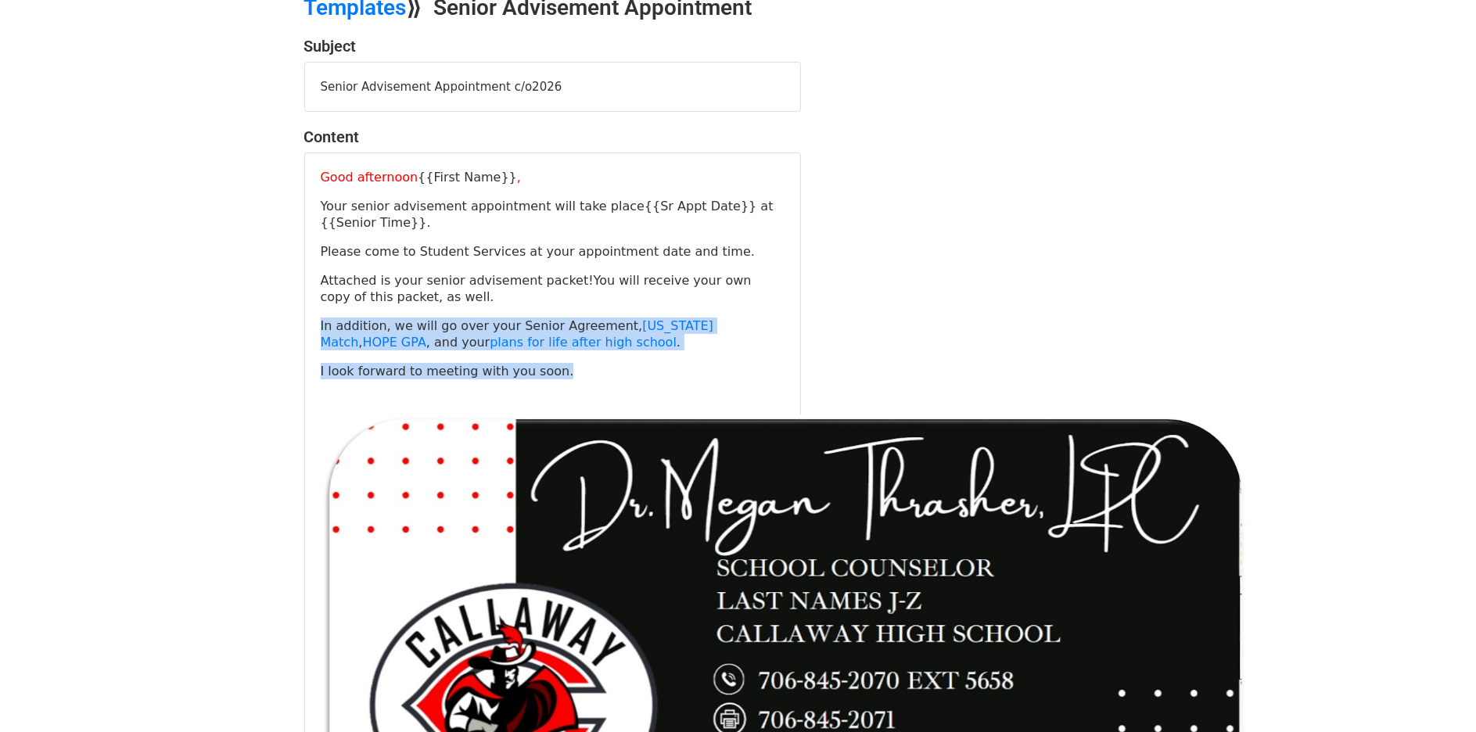
drag, startPoint x: 584, startPoint y: 365, endPoint x: 285, endPoint y: 329, distance: 301.1
click at [268, 326] on body "MergeMail Campaigns Templates Reports Open Gmail Daily emails left: 19 Help [EM…" at bounding box center [738, 481] width 1476 height 1119
copy div "In addition, we will go over your Senior Agreement, [US_STATE] Match , HOPE GPA…"
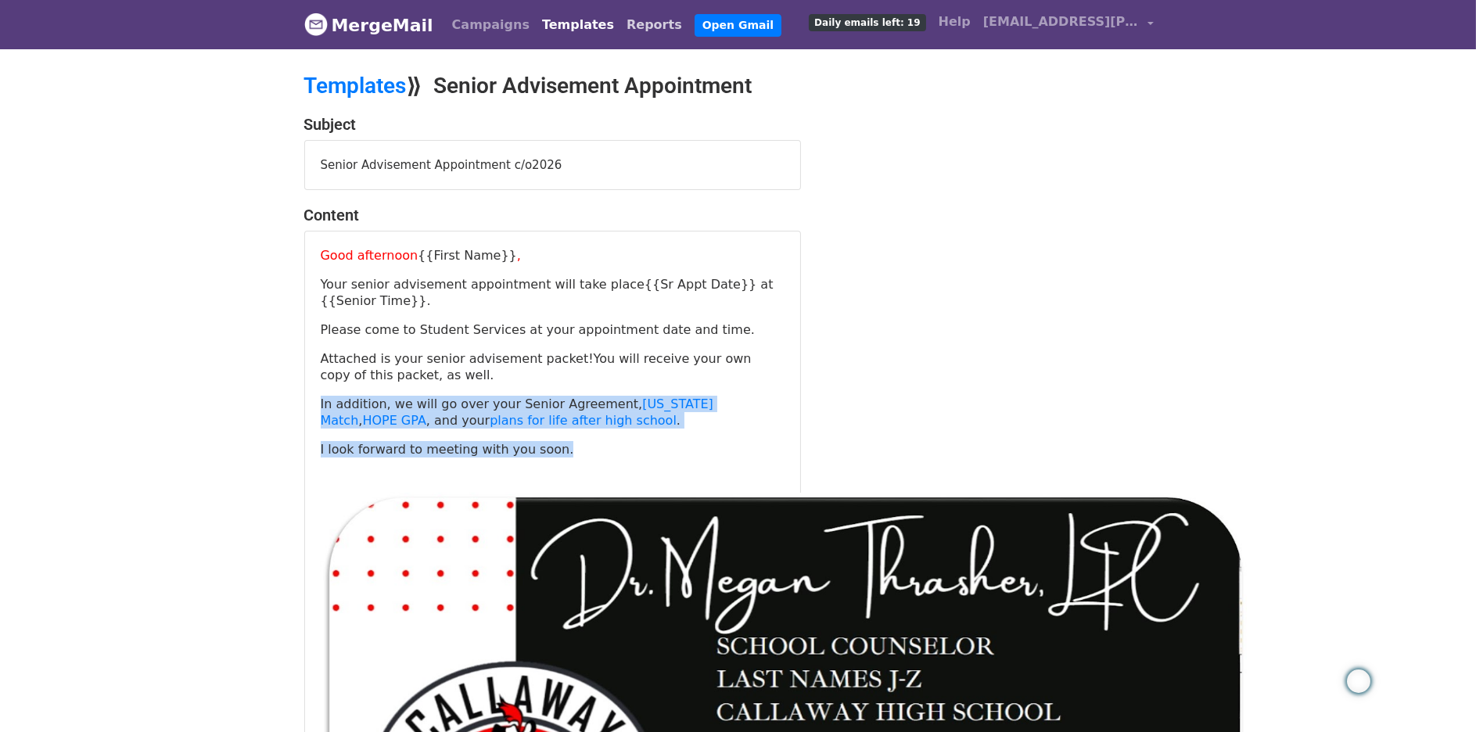
click at [620, 16] on link "Reports" at bounding box center [654, 24] width 68 height 31
